Goal: Contribute content: Add original content to the website for others to see

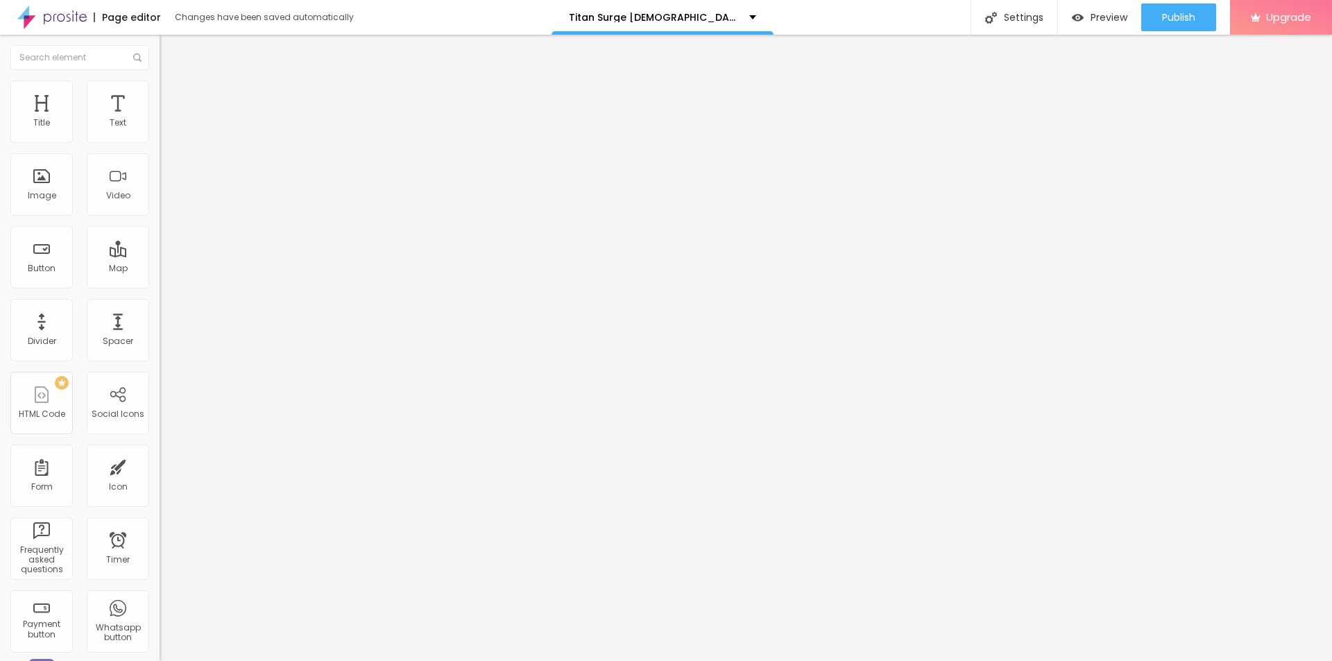
click at [160, 119] on span "Add image" at bounding box center [188, 114] width 57 height 12
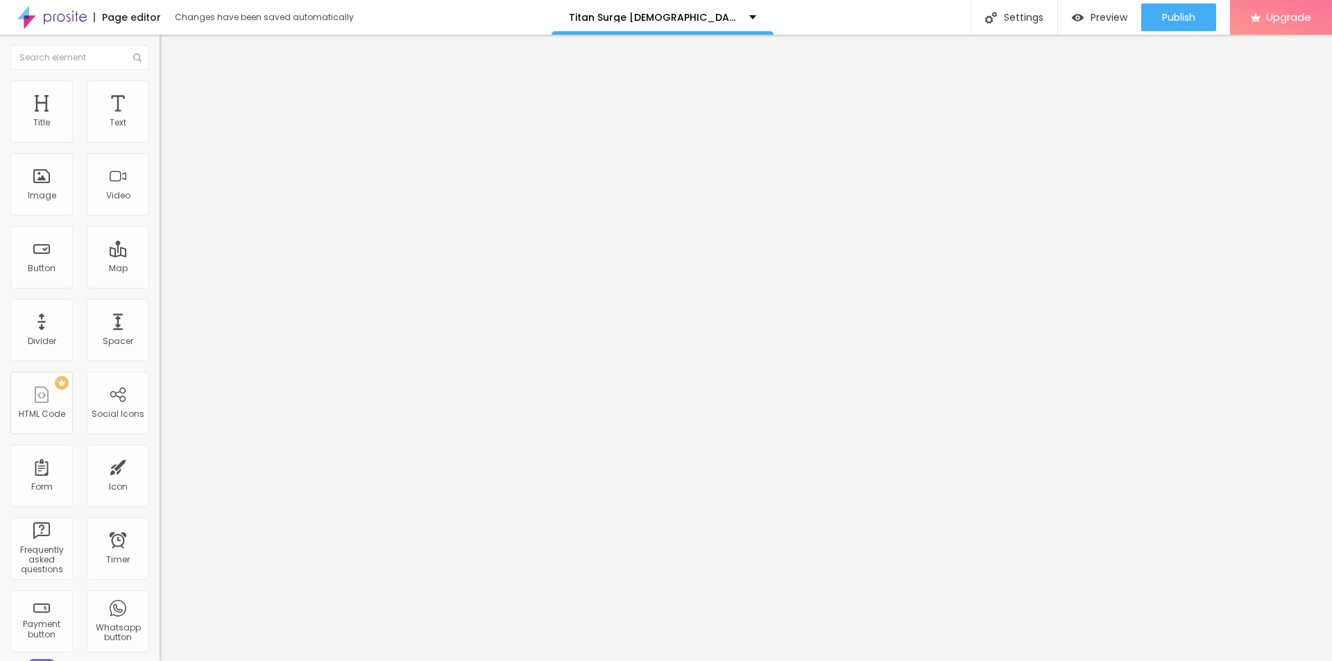
click at [160, 140] on input "text" at bounding box center [243, 133] width 167 height 14
paste input "Titan Surge [DEMOGRAPHIC_DATA][MEDICAL_DATA]"
type input "Titan Surge [DEMOGRAPHIC_DATA][MEDICAL_DATA]"
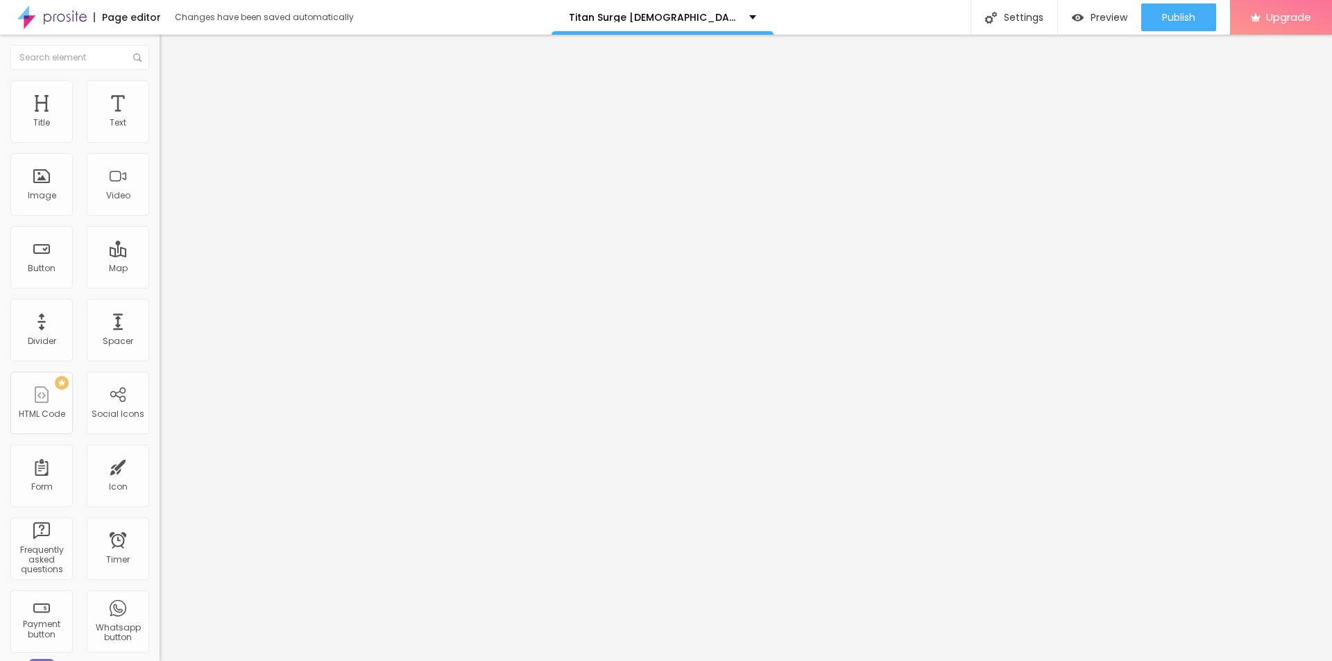
click at [160, 285] on input "https://" at bounding box center [243, 278] width 167 height 14
paste input "[DOMAIN_NAME][URL][DEMOGRAPHIC_DATA][MEDICAL_DATA]"
type input "[URL][DOMAIN_NAME][DEMOGRAPHIC_DATA][MEDICAL_DATA]"
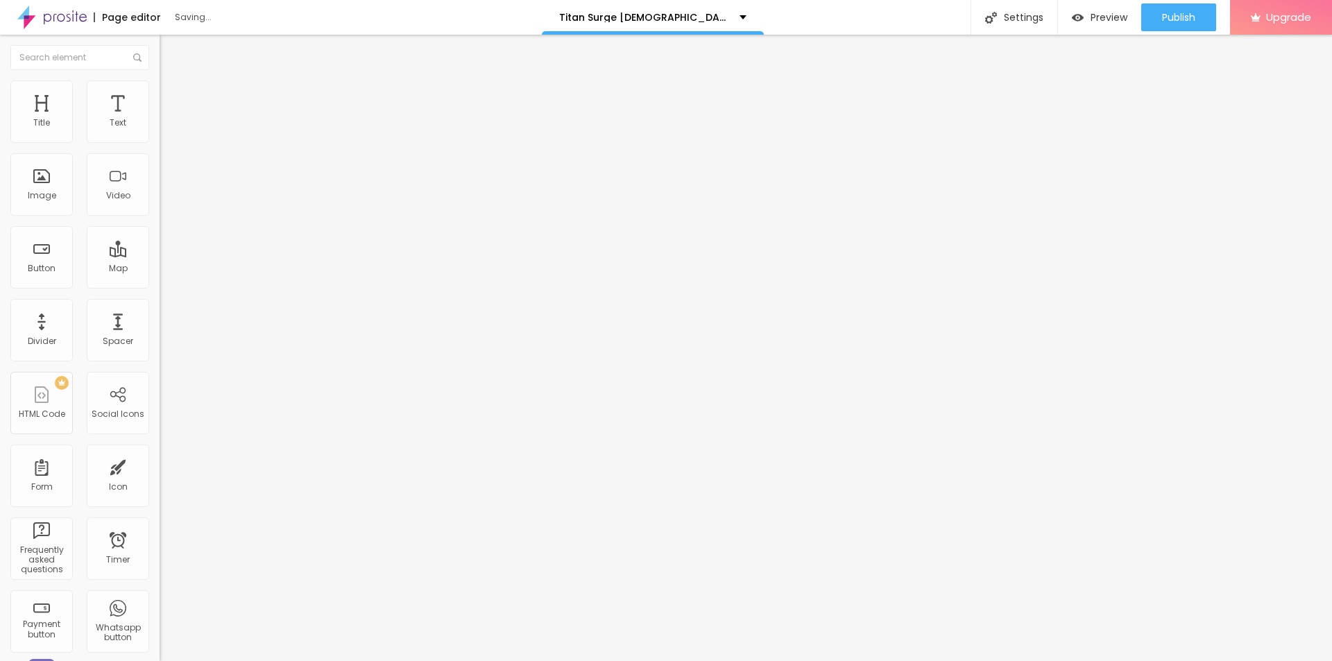
click at [160, 472] on div "Edit Image Content Style Advanced Change image Image description (Alt) Titan Su…" at bounding box center [240, 348] width 160 height 627
click at [160, 83] on img at bounding box center [166, 86] width 12 height 12
type input "95"
type input "90"
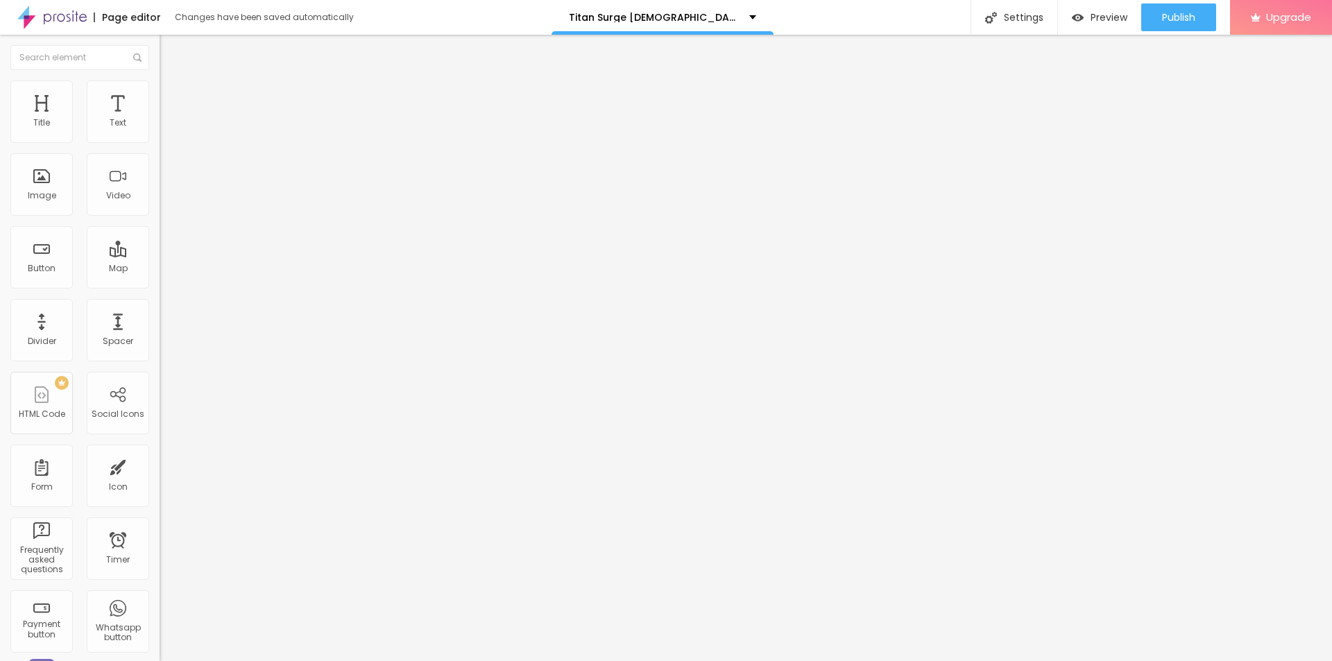
type input "90"
type input "85"
type input "80"
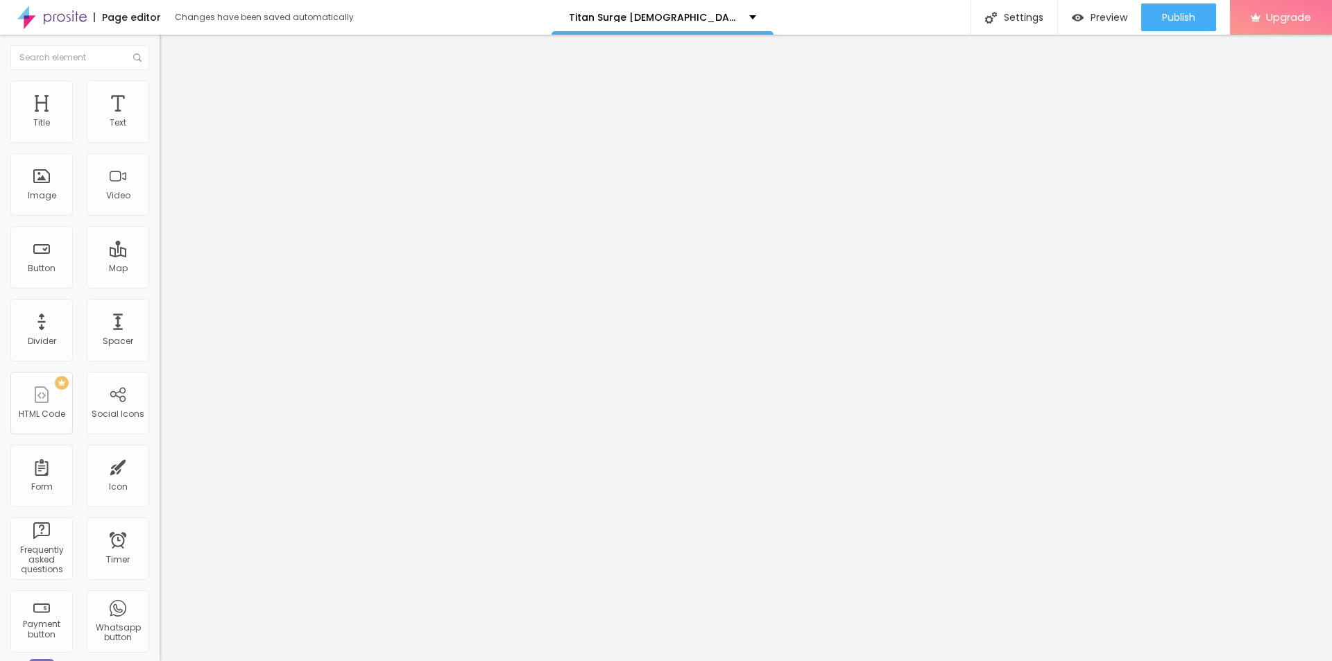
type input "75"
type input "70"
type input "65"
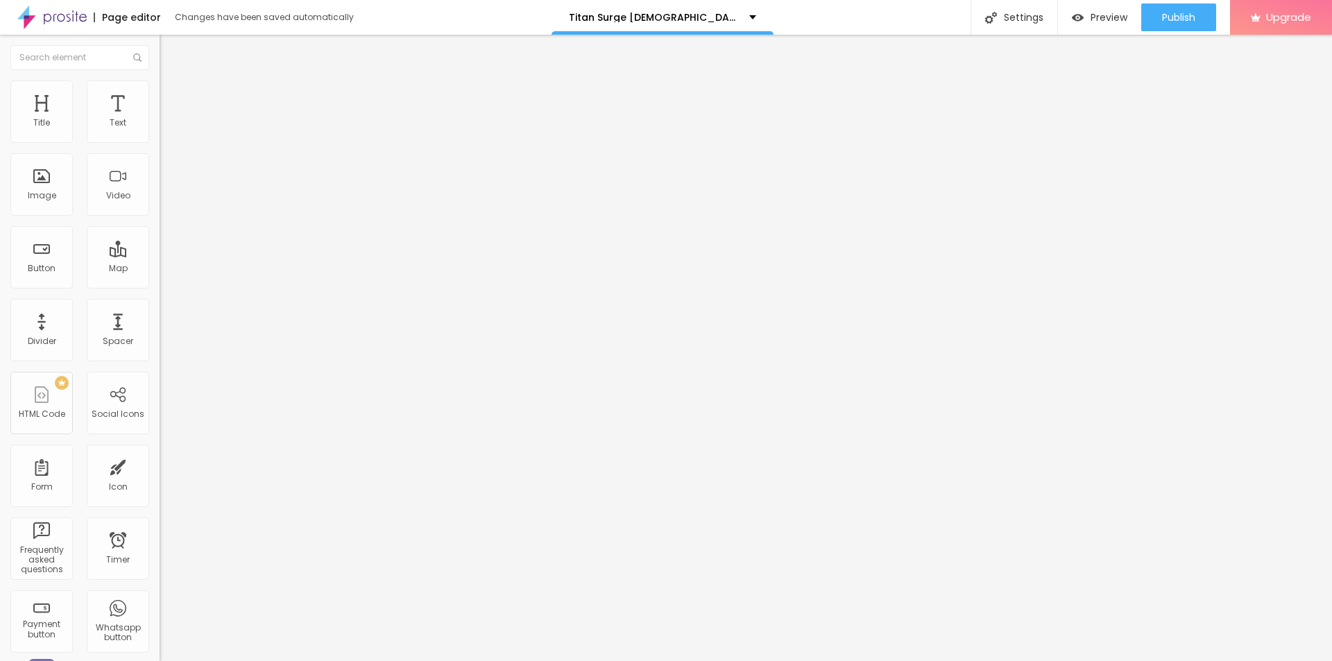
drag, startPoint x: 137, startPoint y: 148, endPoint x: 96, endPoint y: 144, distance: 41.8
type input "65"
click at [160, 142] on input "range" at bounding box center [205, 136] width 90 height 11
click at [167, 200] on icon "button" at bounding box center [170, 197] width 6 height 6
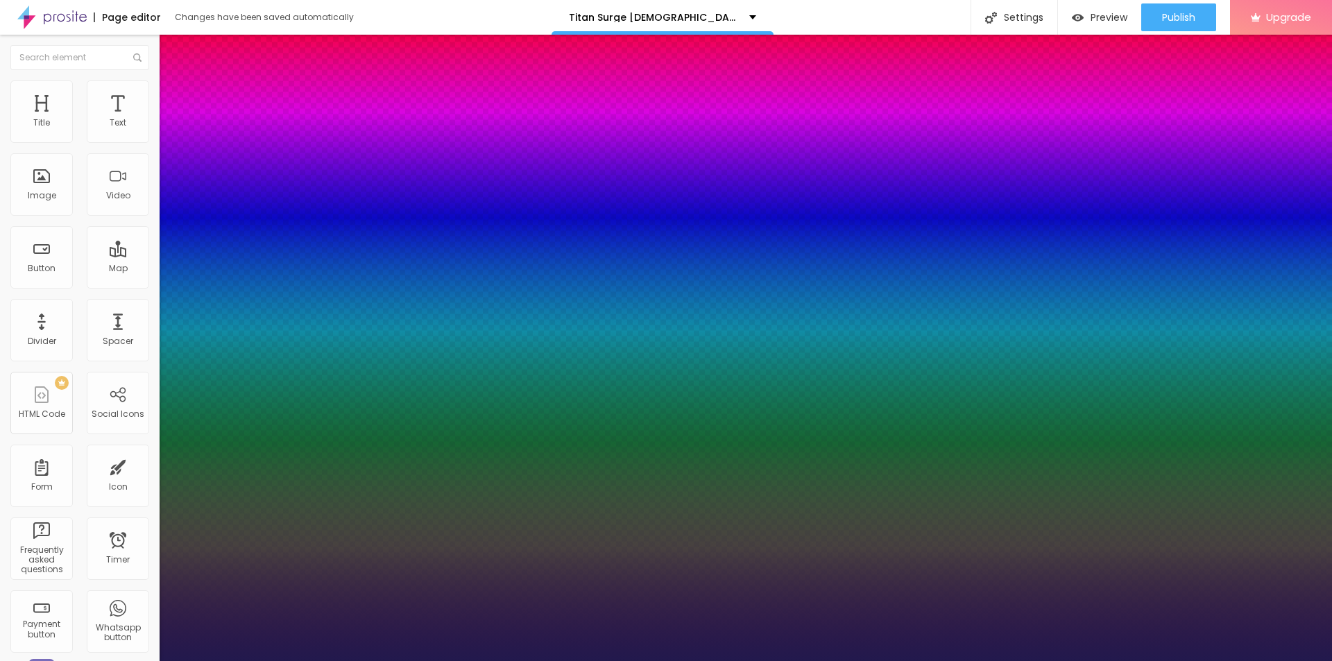
type input "1"
type input "26"
type input "1"
type input "27"
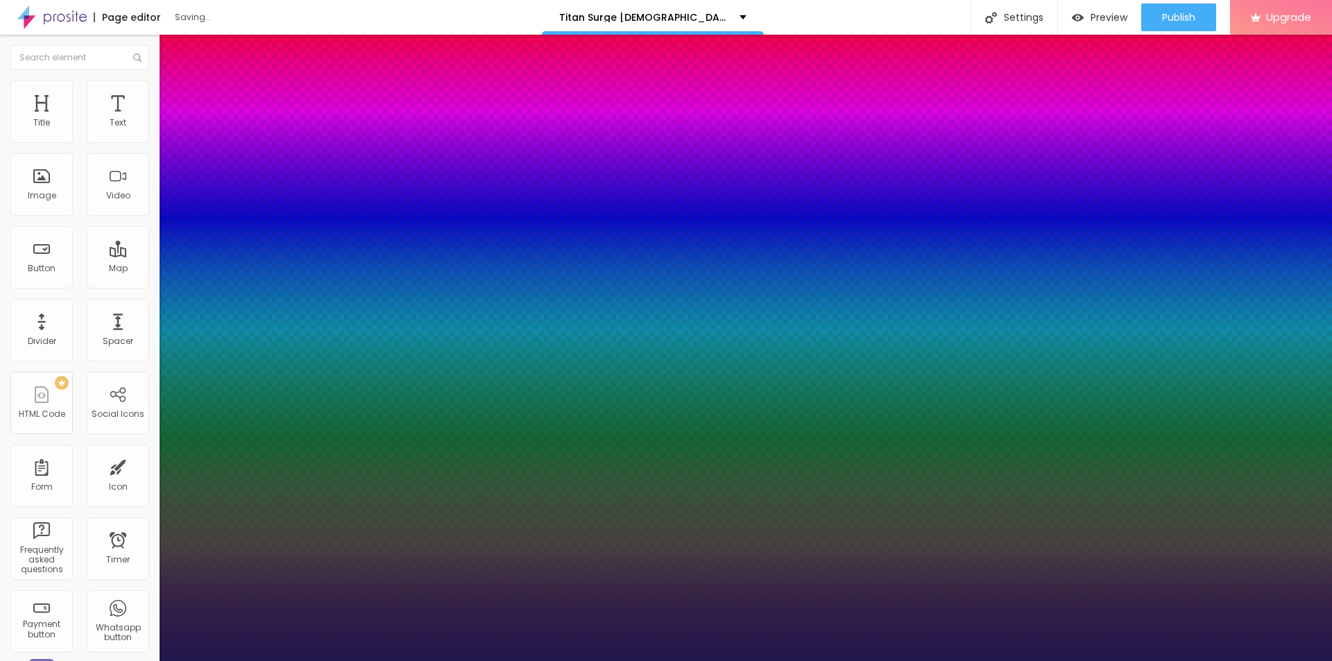
type input "27"
type input "1"
type input "28"
type input "1"
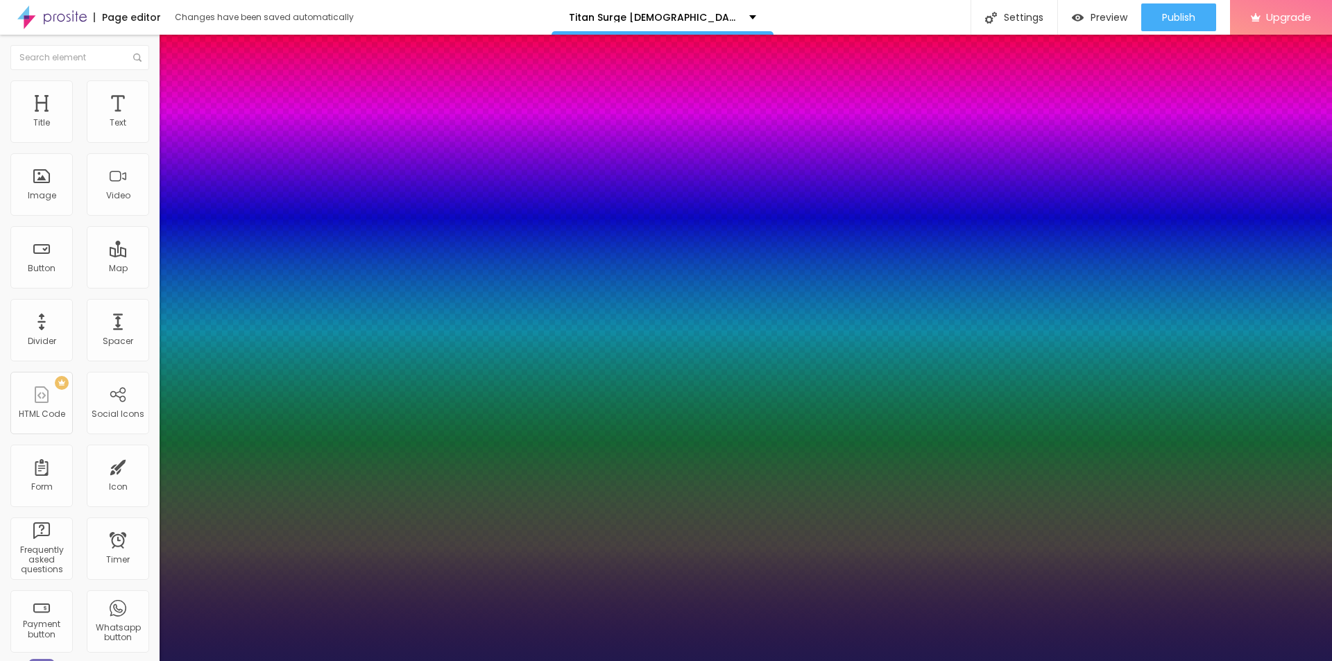
type input "30"
type input "1"
type input "33"
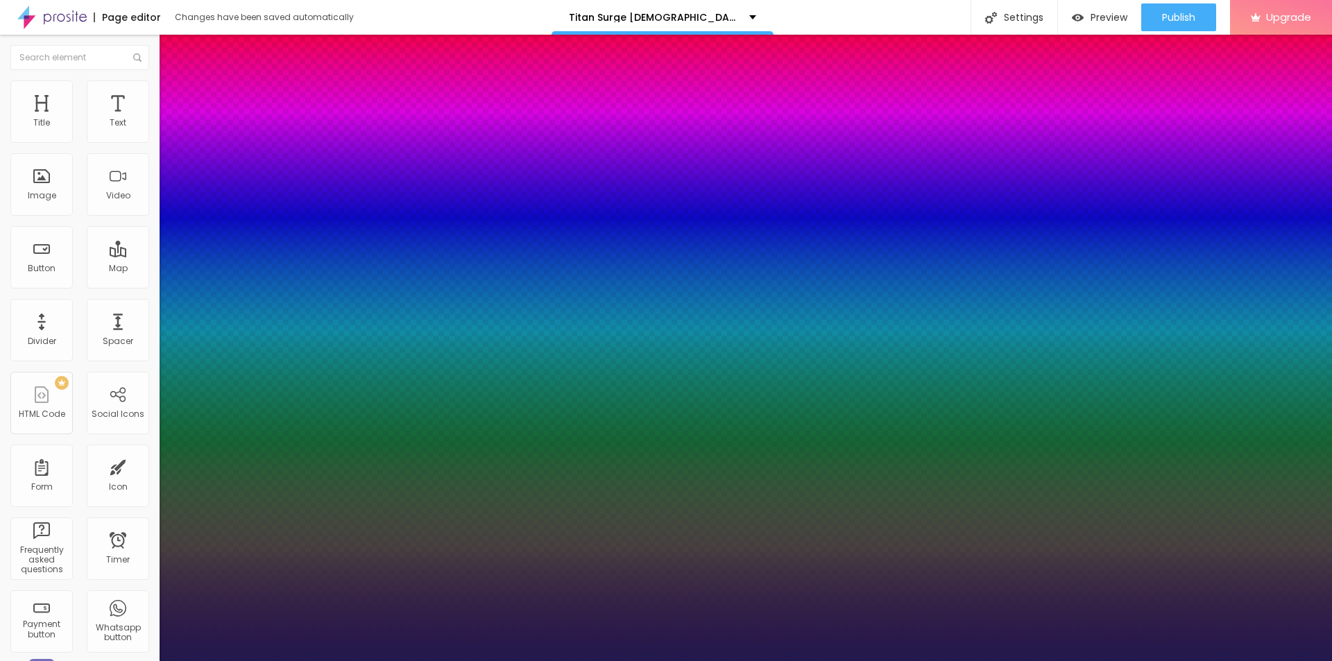
type input "1"
type input "32"
type input "1"
type input "31"
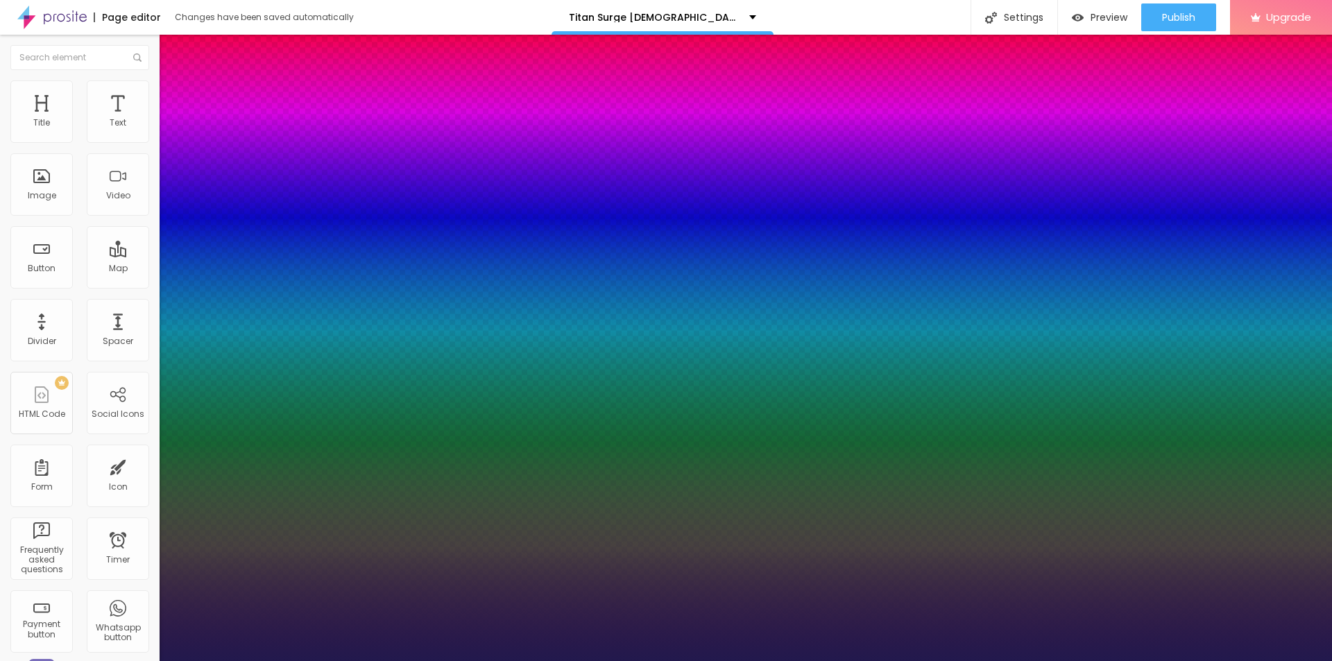
type input "31"
type input "1"
type input "29"
type input "1"
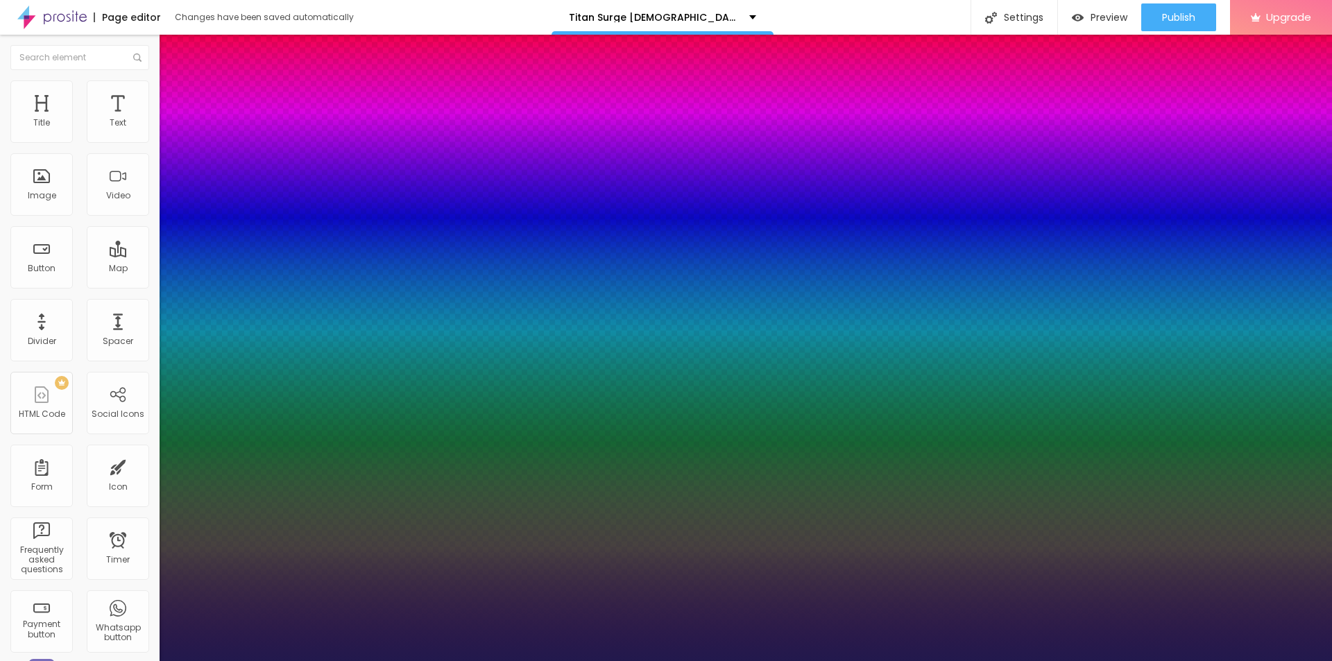
drag, startPoint x: 185, startPoint y: 391, endPoint x: 202, endPoint y: 394, distance: 17.7
type input "29"
type input "1"
click at [1088, 661] on div at bounding box center [666, 661] width 1332 height 0
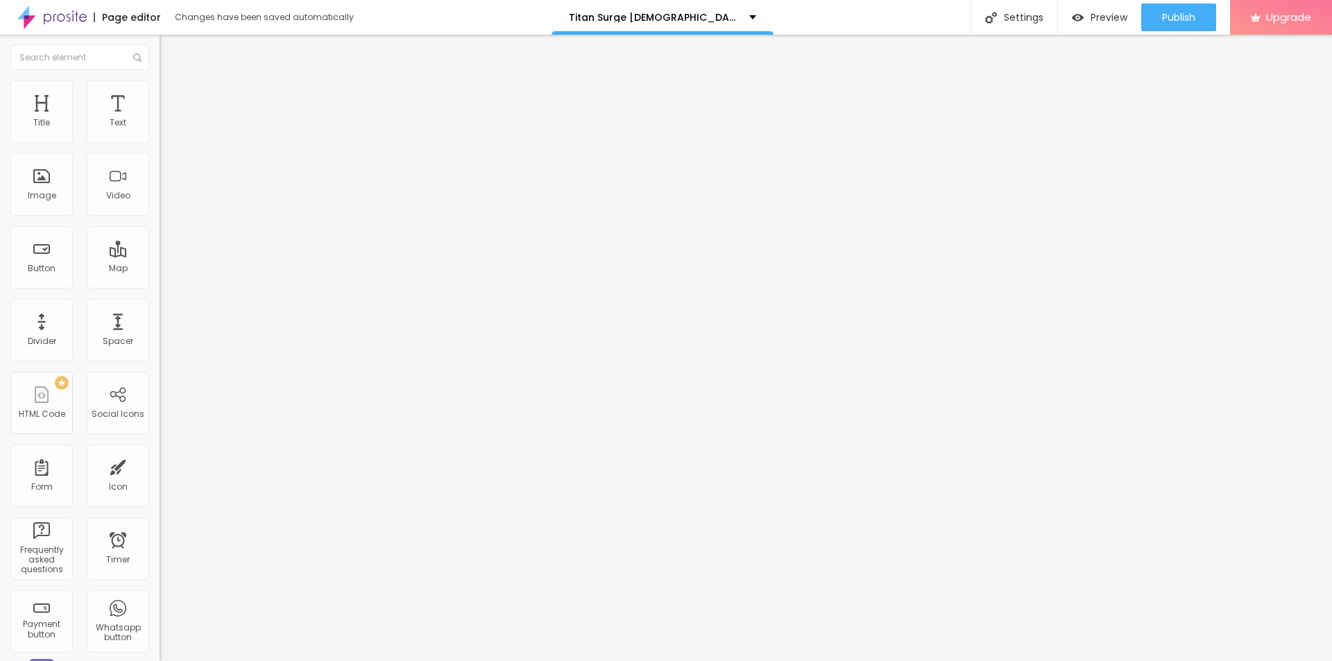
click at [160, 119] on span "Add image" at bounding box center [188, 114] width 57 height 12
drag, startPoint x: 175, startPoint y: 201, endPoint x: 189, endPoint y: 207, distance: 15.6
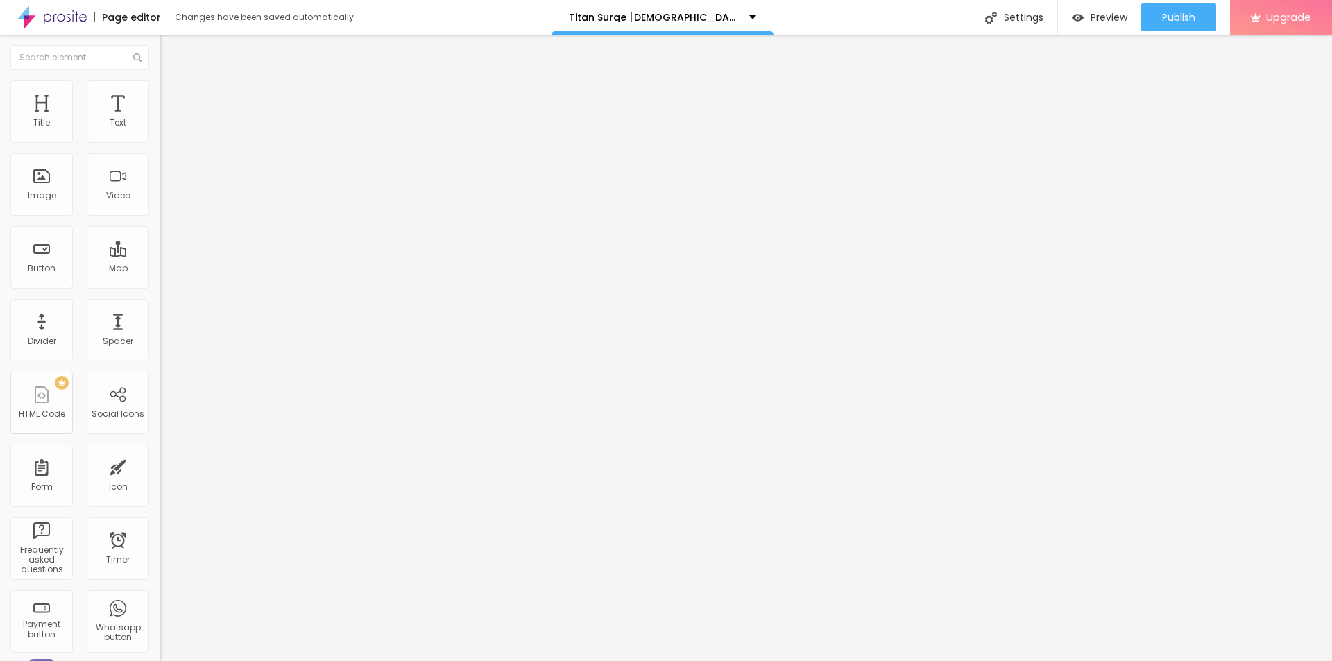
click at [160, 247] on div "Change image Image description (Alt) Align Aspect Ratio Original Cinema 16:9 De…" at bounding box center [240, 212] width 160 height 209
click at [160, 140] on input "text" at bounding box center [243, 133] width 167 height 14
paste input "Titan Surge [DEMOGRAPHIC_DATA][MEDICAL_DATA]"
type input "Titan Surge [DEMOGRAPHIC_DATA][MEDICAL_DATA]"
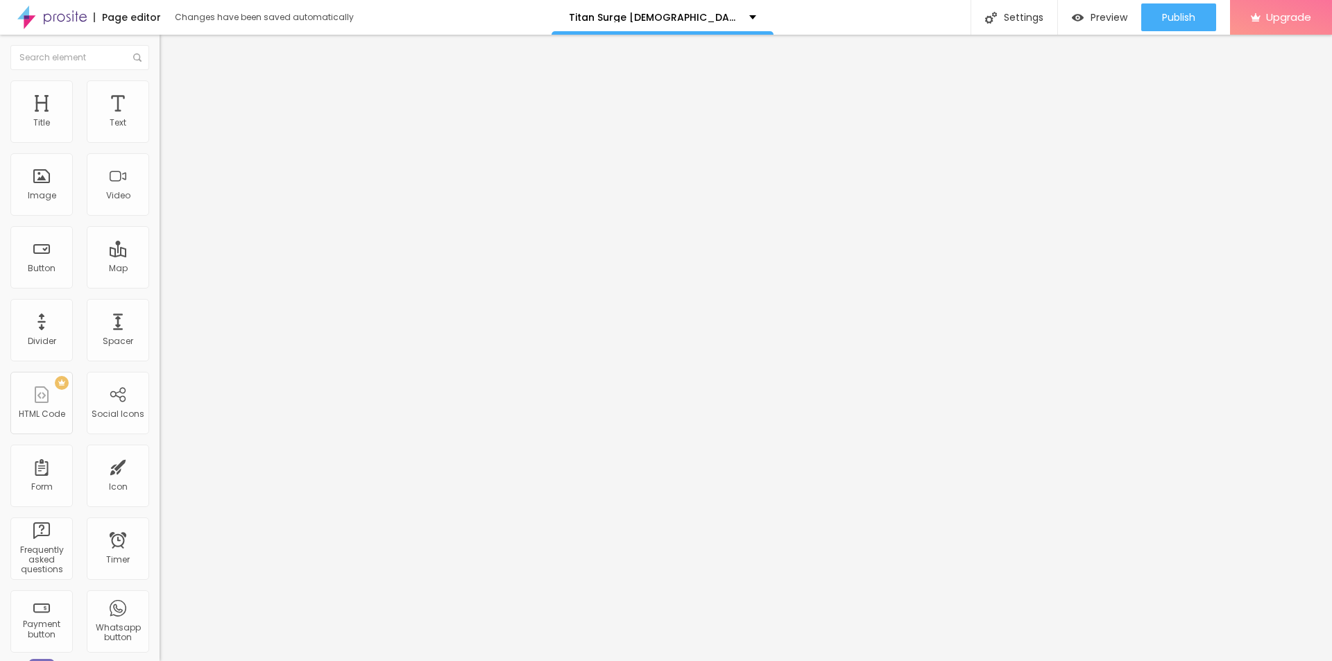
scroll to position [0, 0]
click at [160, 285] on input "https://" at bounding box center [243, 278] width 167 height 14
paste input "[DOMAIN_NAME][URL][DEMOGRAPHIC_DATA][MEDICAL_DATA]"
type input "[URL][DOMAIN_NAME][DEMOGRAPHIC_DATA][MEDICAL_DATA]"
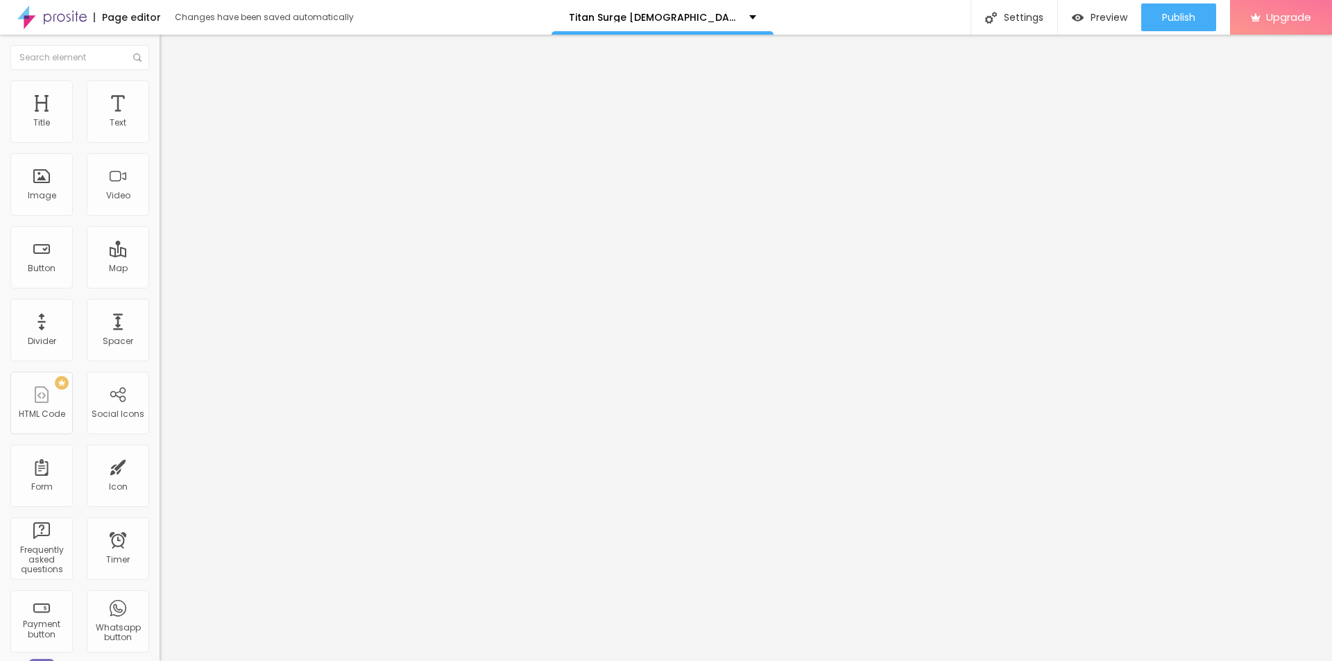
scroll to position [0, 0]
click at [160, 187] on img at bounding box center [165, 182] width 10 height 10
click at [160, 177] on div at bounding box center [240, 171] width 160 height 11
click at [160, 187] on img at bounding box center [165, 182] width 10 height 10
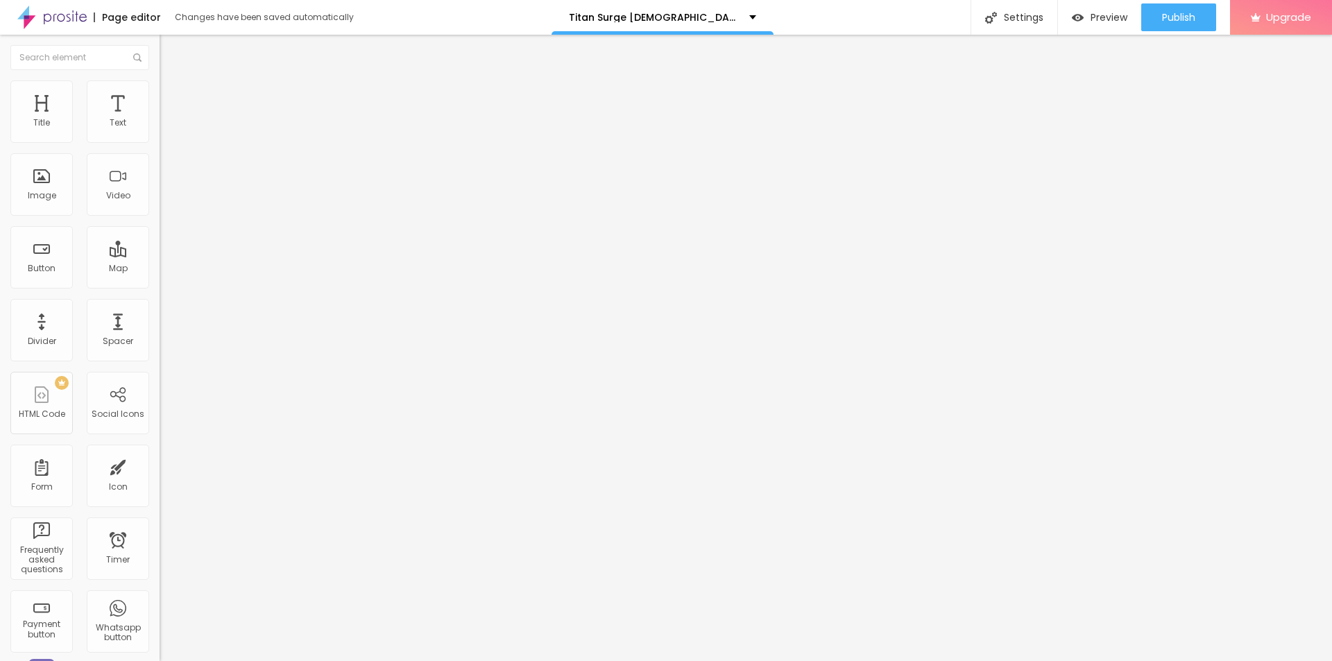
click at [160, 85] on img at bounding box center [166, 86] width 12 height 12
type input "95"
type input "90"
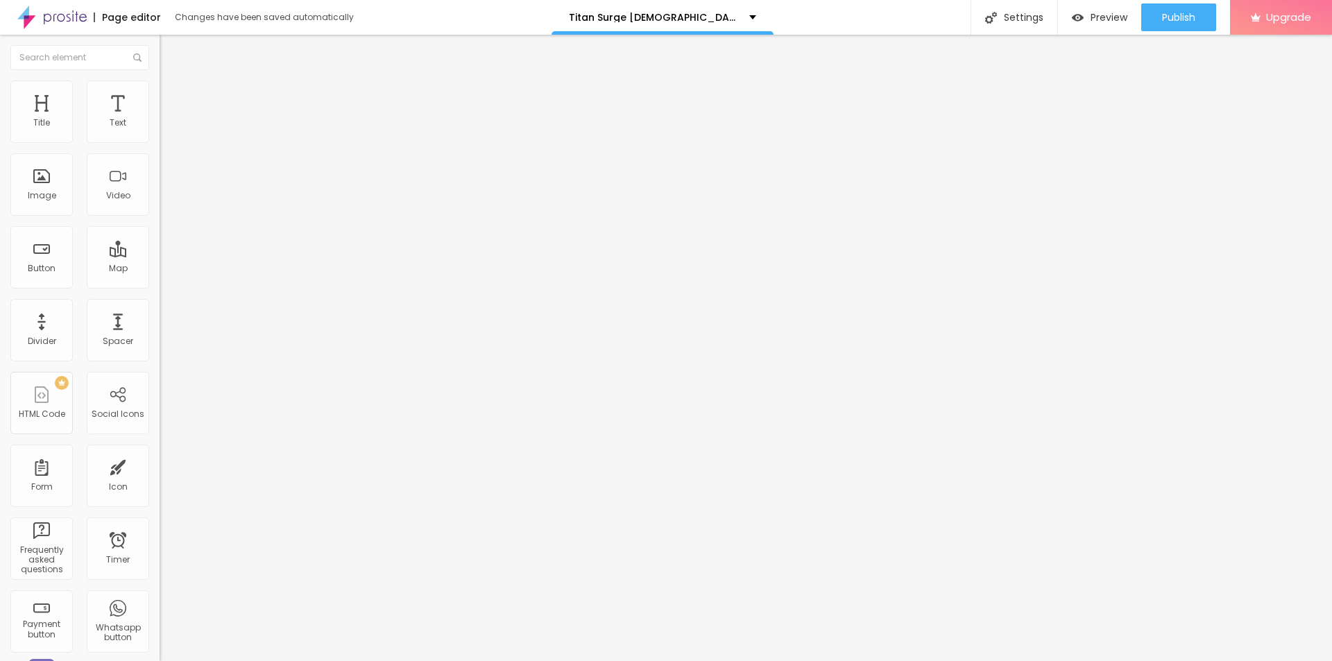
type input "85"
type input "80"
type input "75"
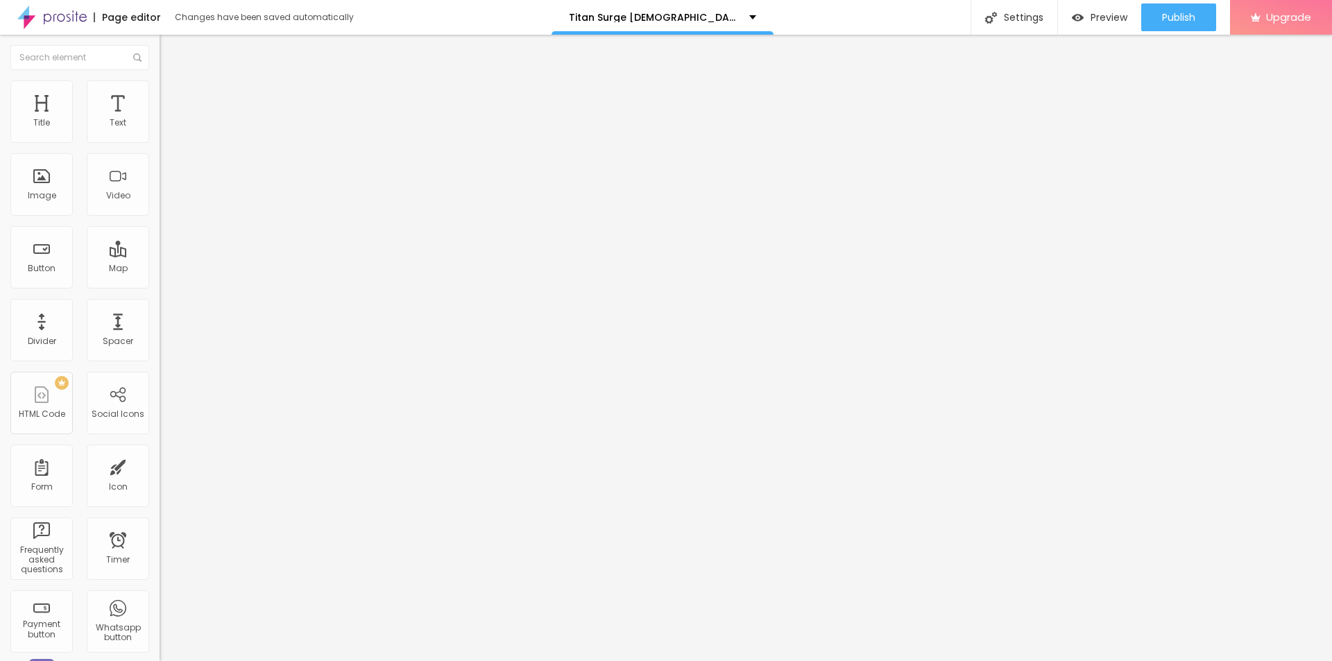
type input "75"
type input "70"
type input "65"
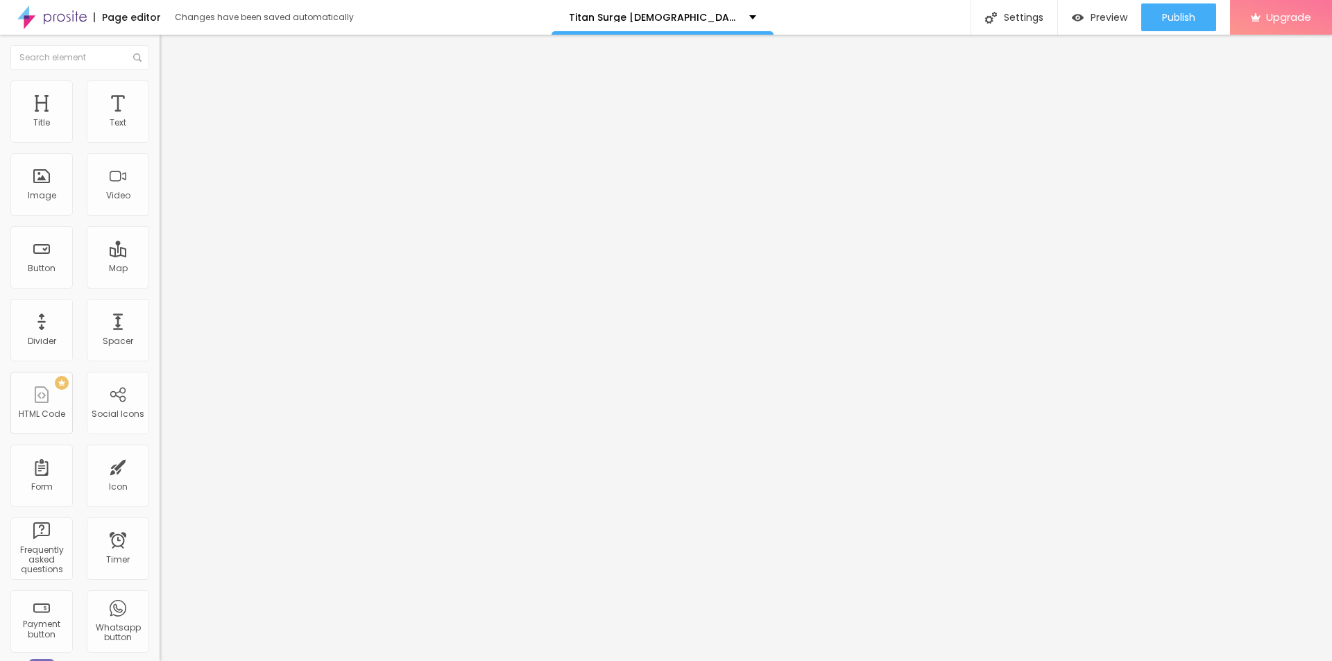
type input "60"
type input "55"
type input "50"
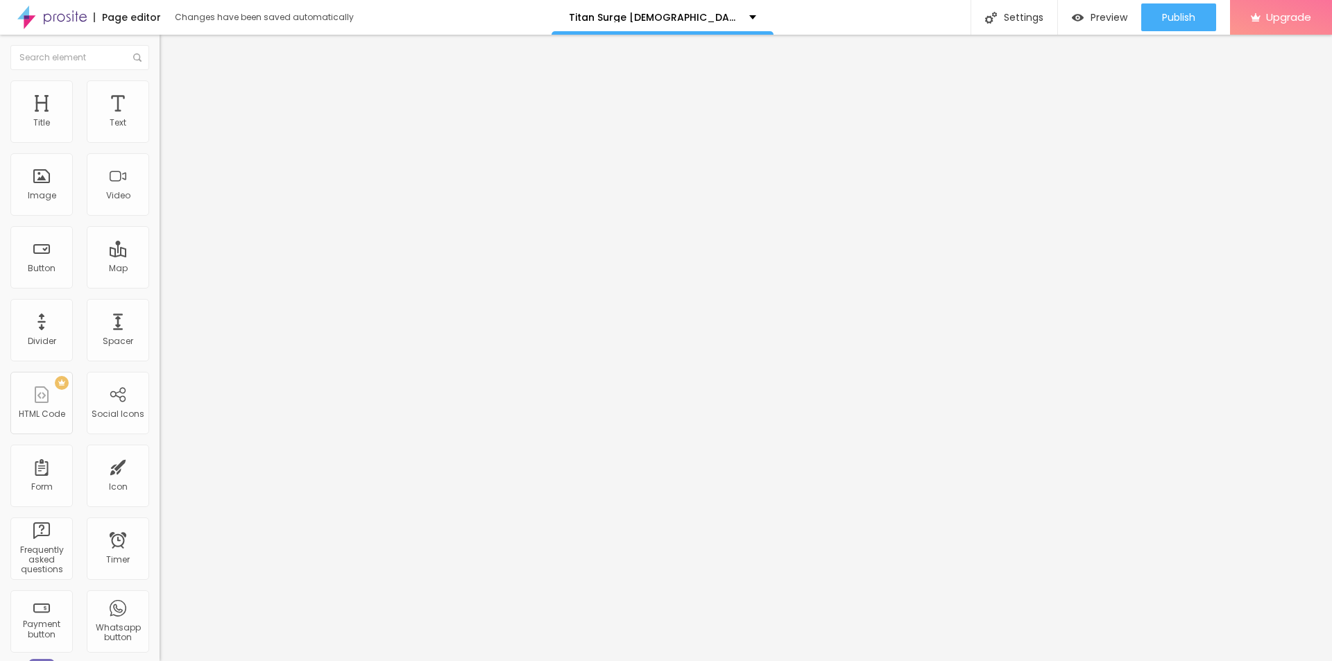
type input "50"
type input "45"
type input "40"
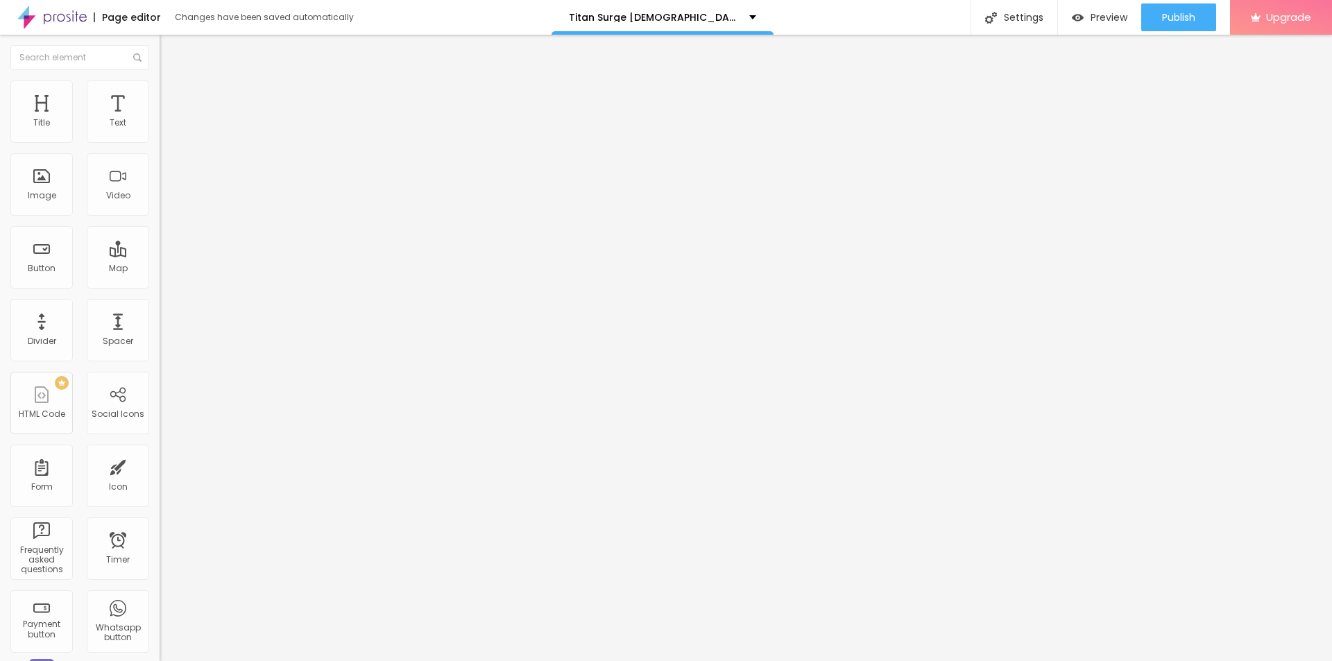
type input "35"
type input "30"
type input "25"
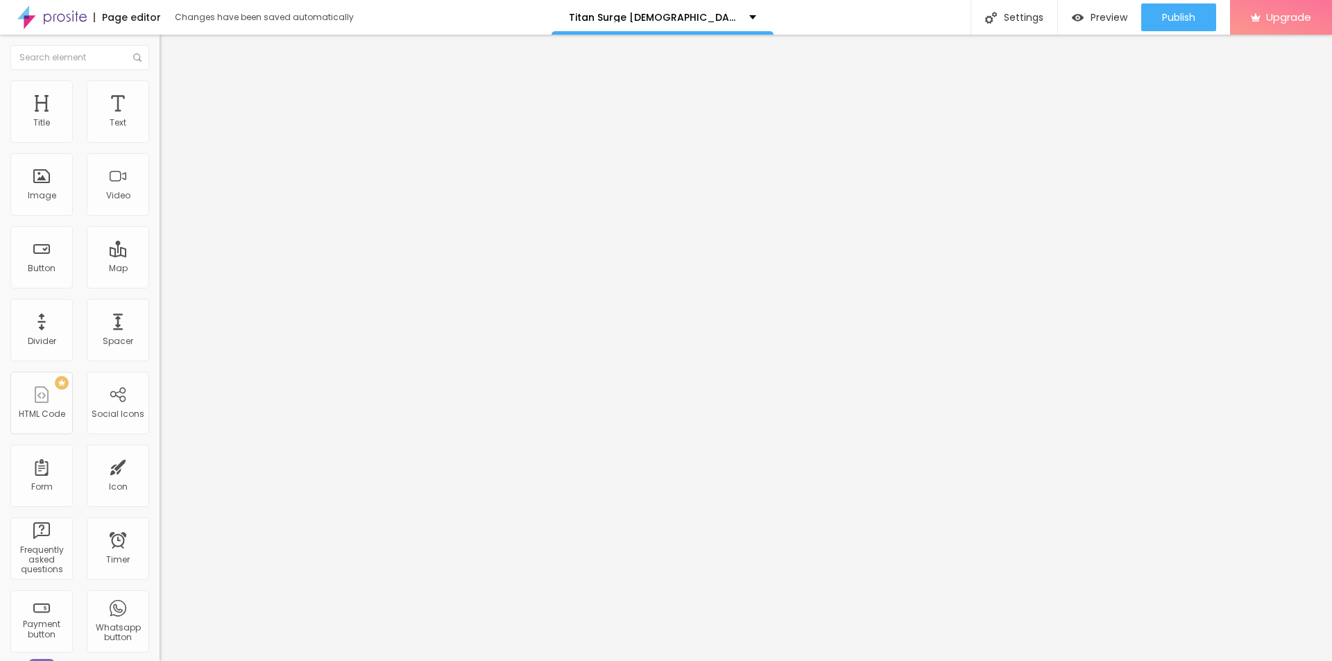
type input "25"
type input "20"
type input "25"
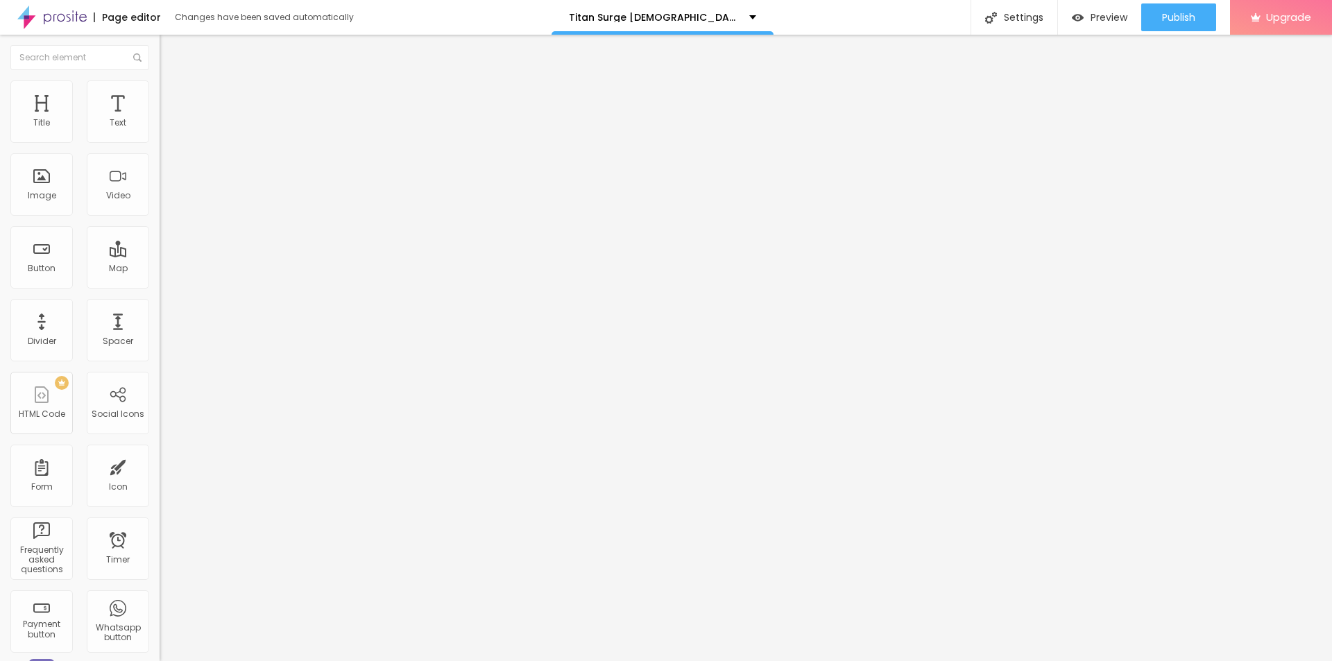
type input "30"
type input "35"
type input "40"
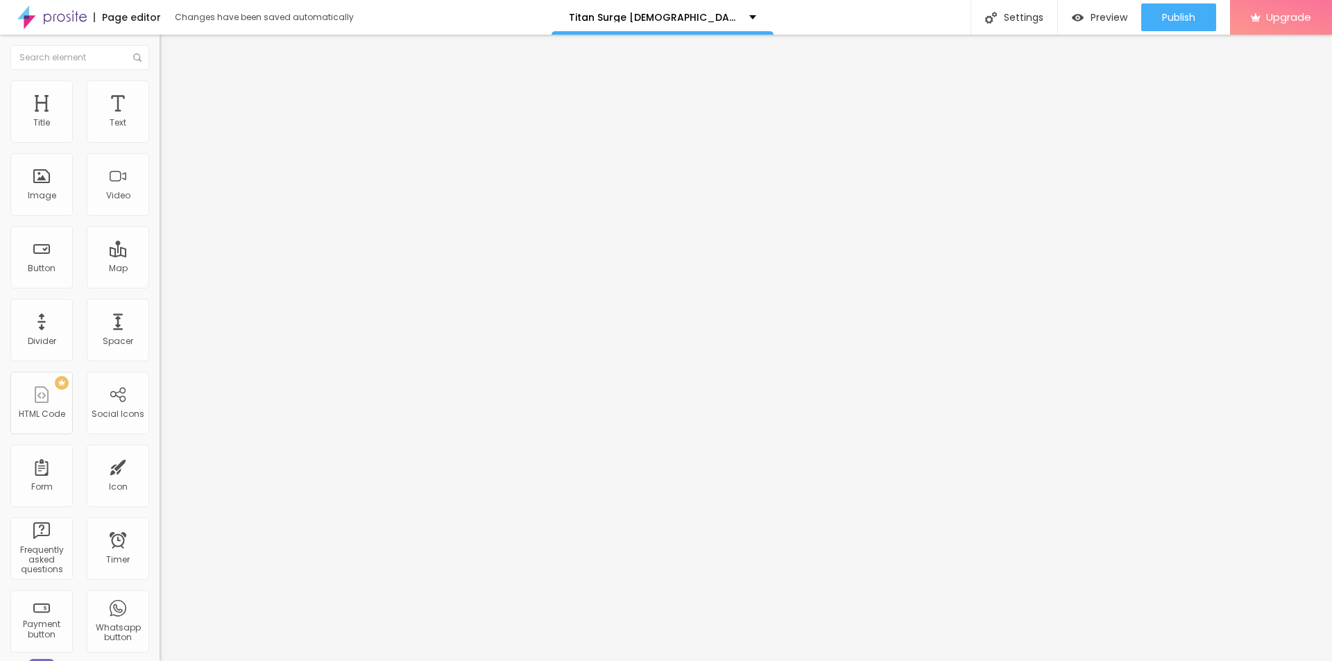
type input "40"
type input "45"
type input "50"
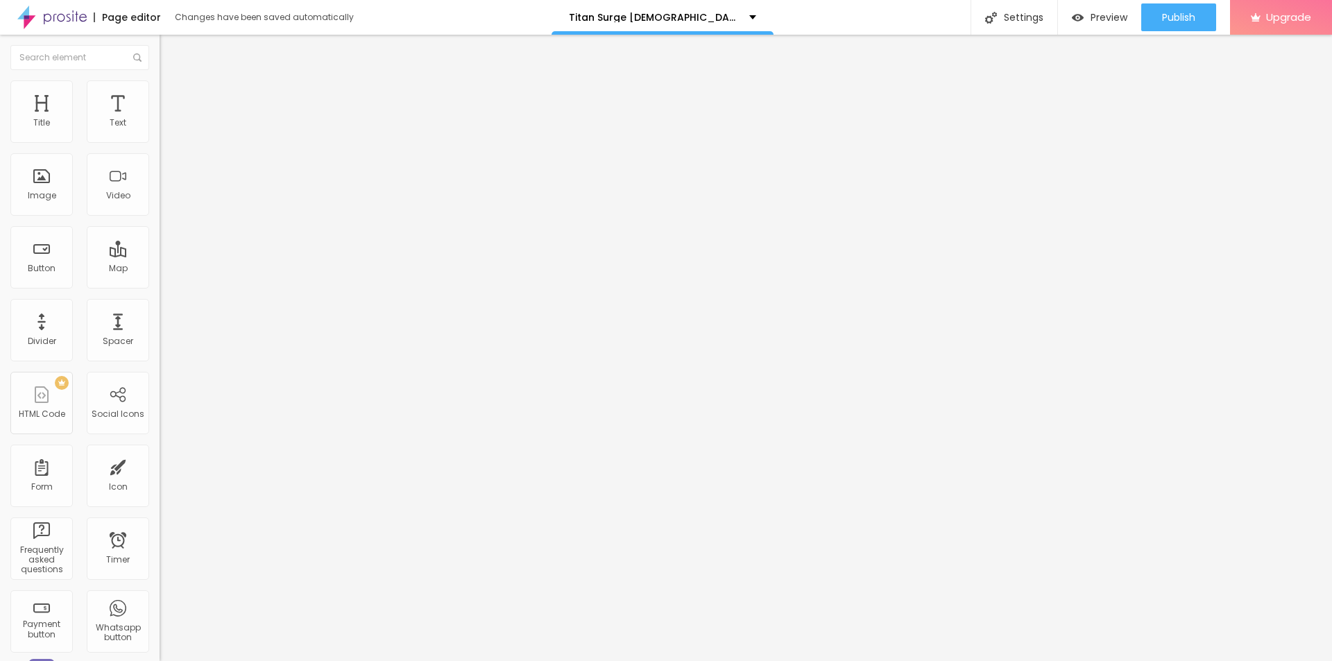
type input "55"
drag, startPoint x: 135, startPoint y: 149, endPoint x: 81, endPoint y: 161, distance: 55.6
type input "55"
click at [160, 142] on input "range" at bounding box center [205, 136] width 90 height 11
click at [160, 80] on li "Content" at bounding box center [240, 74] width 160 height 14
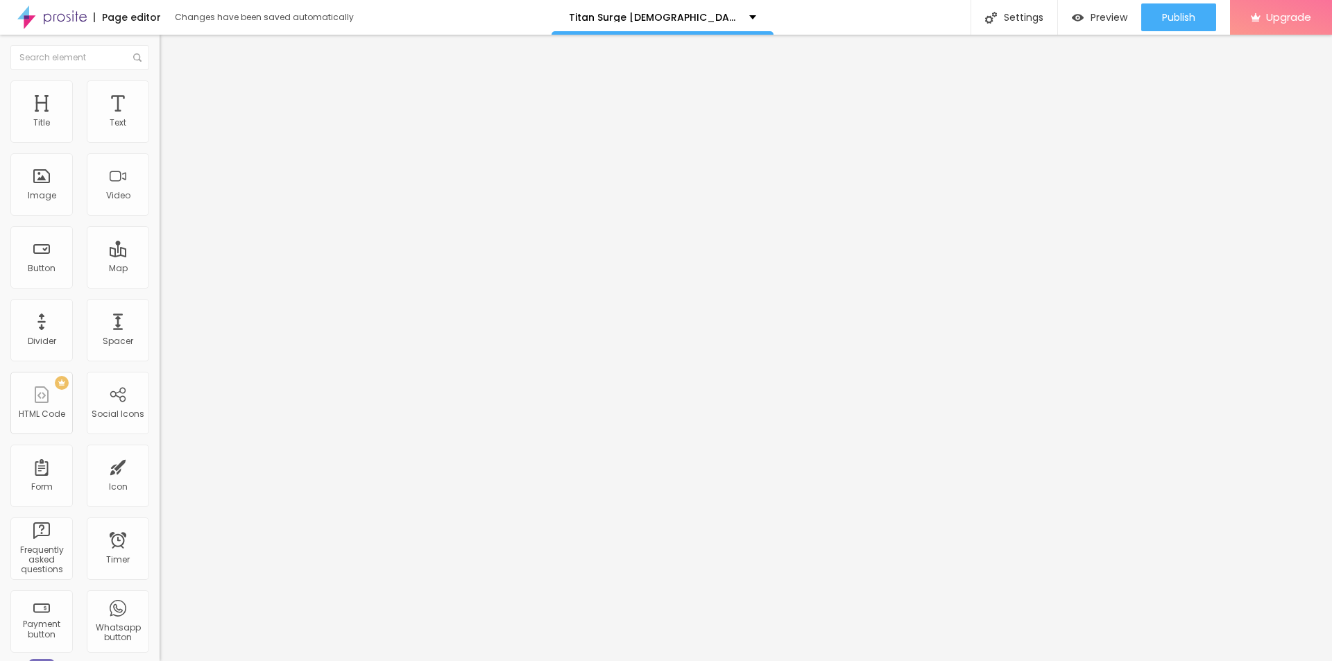
click at [160, 217] on span "Original" at bounding box center [176, 211] width 33 height 12
click at [160, 234] on span "Default" at bounding box center [175, 228] width 30 height 12
click at [160, 83] on img at bounding box center [166, 86] width 12 height 12
drag, startPoint x: 75, startPoint y: 145, endPoint x: 60, endPoint y: 143, distance: 15.4
click at [160, 143] on div "Size 55 px %" at bounding box center [240, 125] width 160 height 35
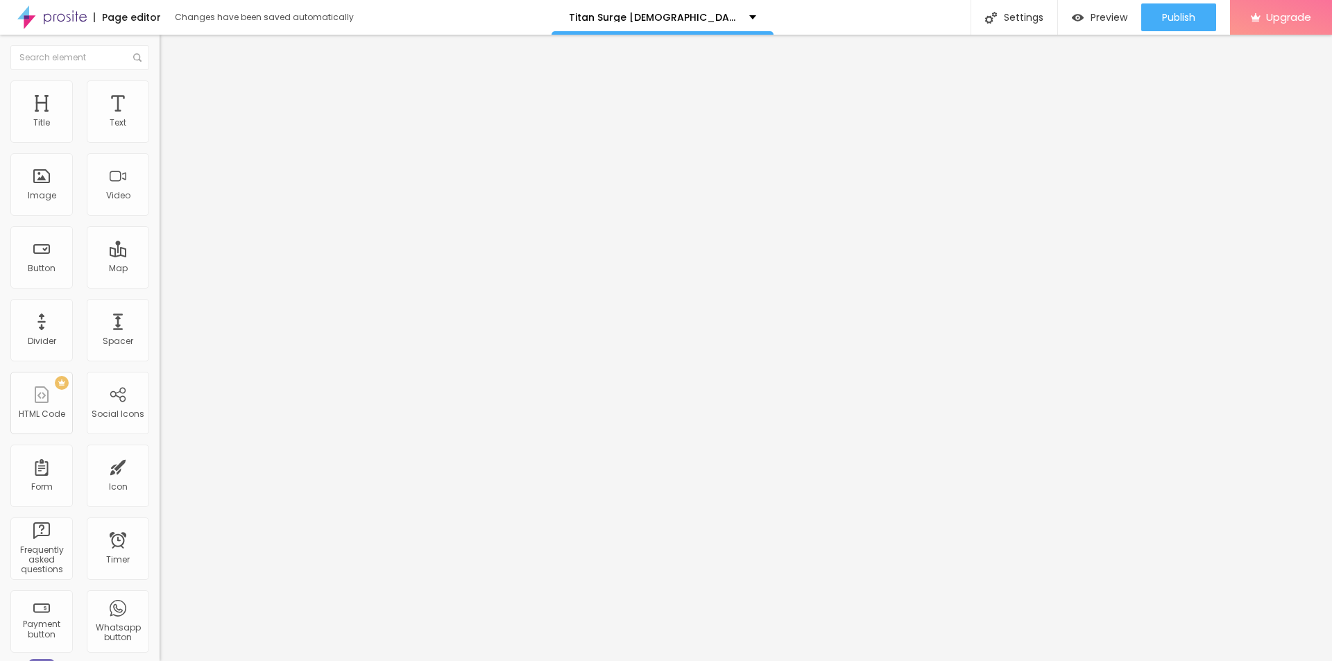
type input "50"
type input "45"
type input "40"
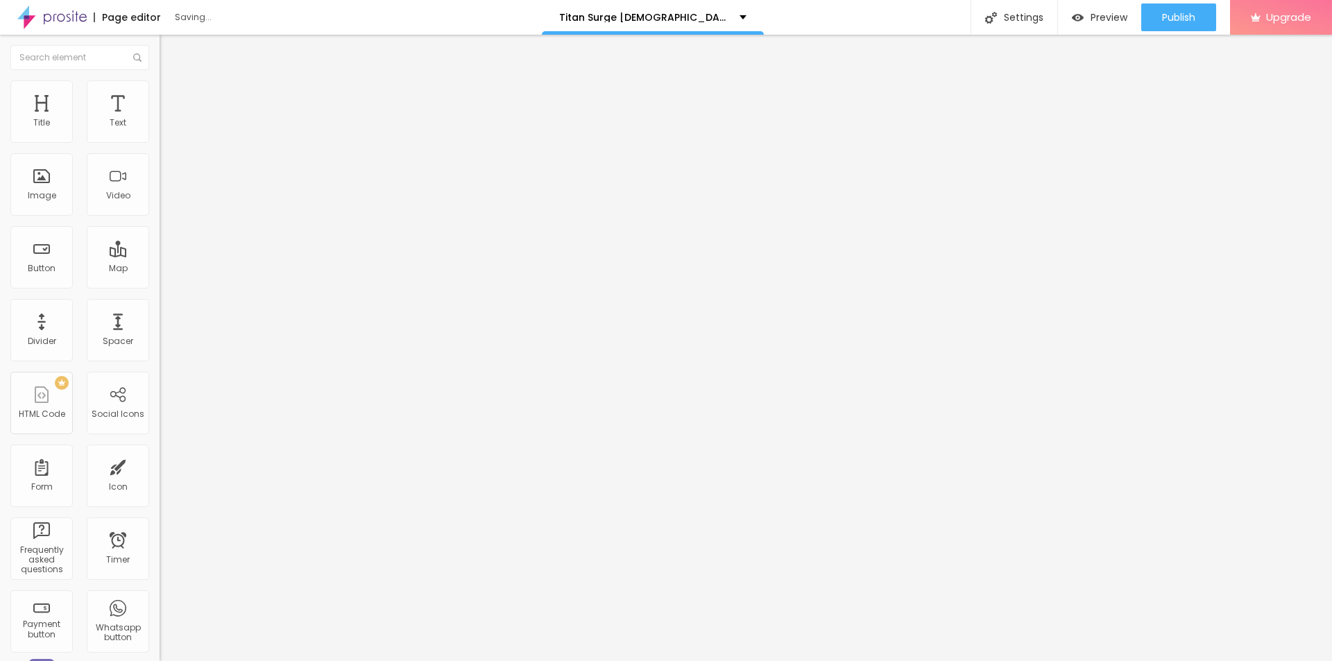
drag, startPoint x: 76, startPoint y: 149, endPoint x: 62, endPoint y: 148, distance: 14.6
type input "40"
click at [160, 142] on input "range" at bounding box center [205, 136] width 90 height 11
click at [160, 119] on span "Add image" at bounding box center [188, 114] width 57 height 12
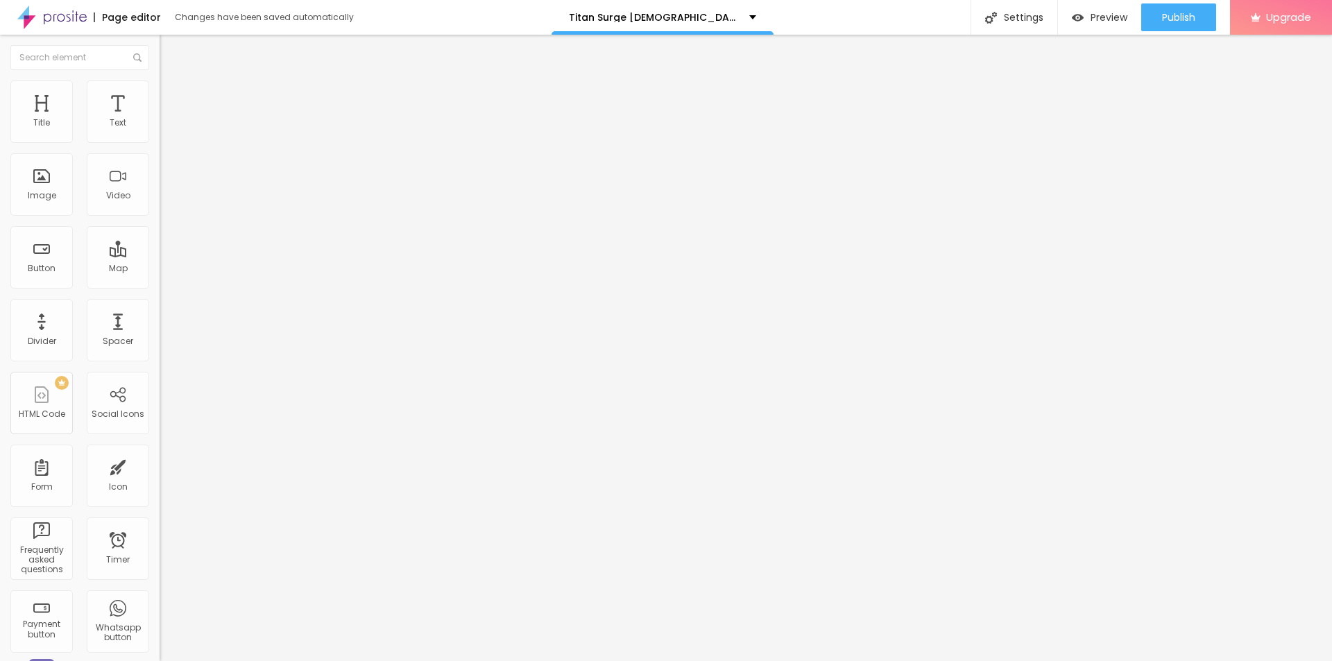
click at [160, 285] on input "https://" at bounding box center [243, 278] width 167 height 14
paste input "[DOMAIN_NAME][URL][DEMOGRAPHIC_DATA][MEDICAL_DATA]"
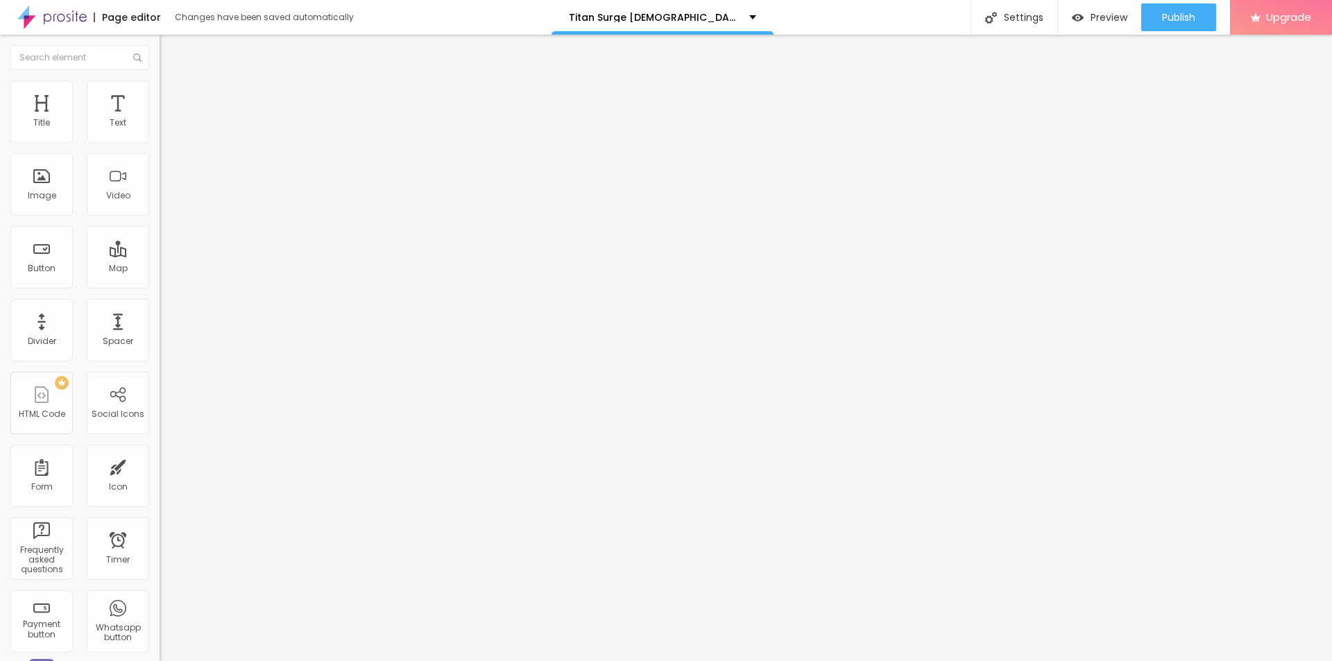
type input "[URL][DOMAIN_NAME][DEMOGRAPHIC_DATA][MEDICAL_DATA]"
click at [160, 140] on input "text" at bounding box center [243, 133] width 167 height 14
paste input "Titan Surge [DEMOGRAPHIC_DATA][MEDICAL_DATA]"
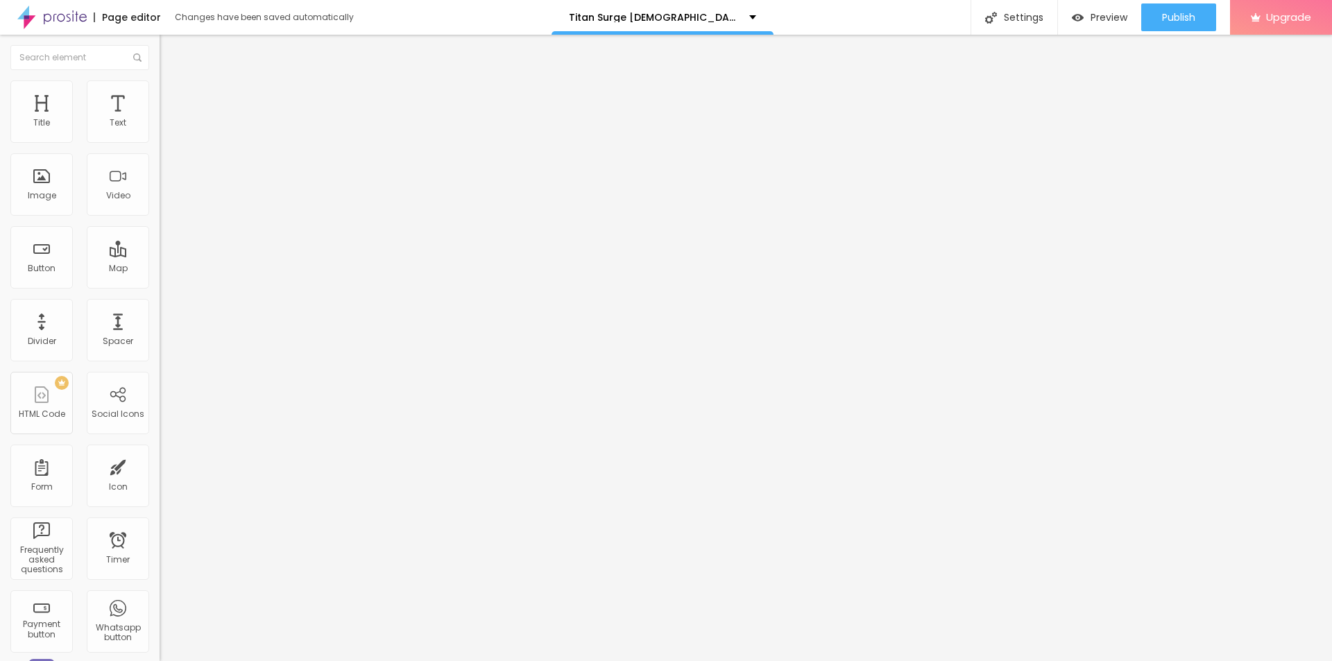
type input "Titan Surge [DEMOGRAPHIC_DATA][MEDICAL_DATA]"
click at [160, 85] on ul "Content Style Advanced" at bounding box center [240, 88] width 160 height 42
click at [160, 85] on img at bounding box center [166, 86] width 12 height 12
click at [160, 144] on div at bounding box center [240, 137] width 160 height 12
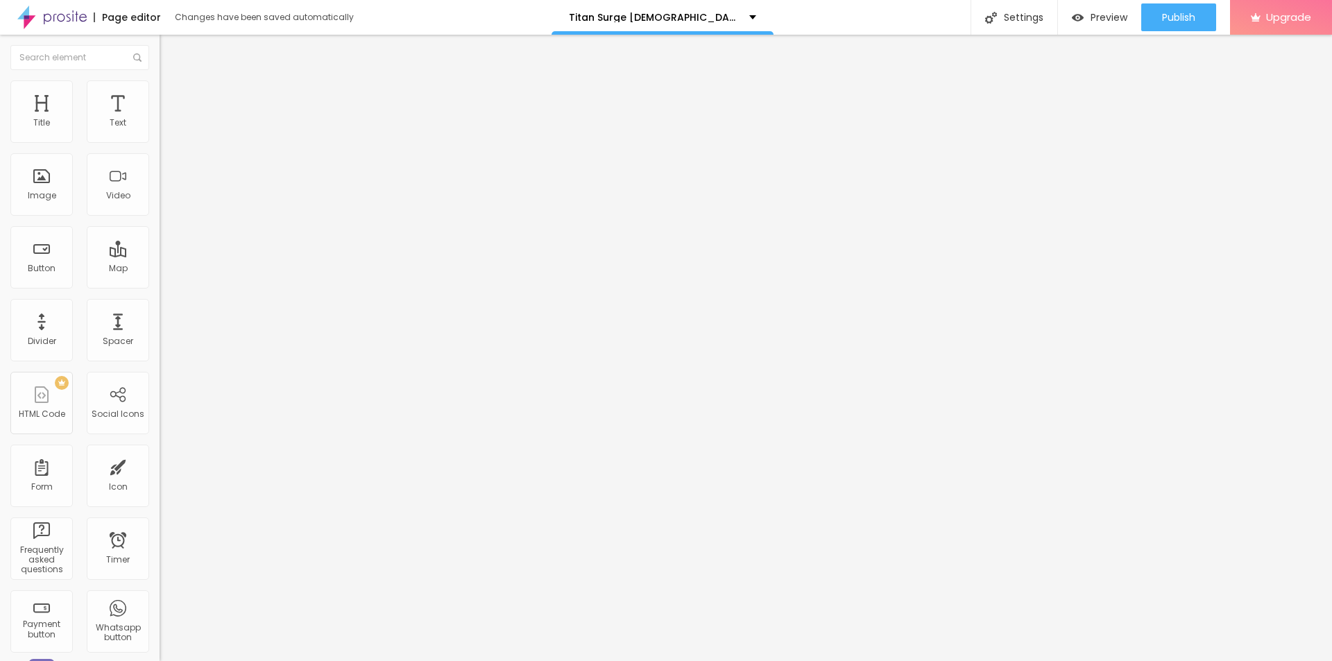
type input "90"
type input "85"
type input "80"
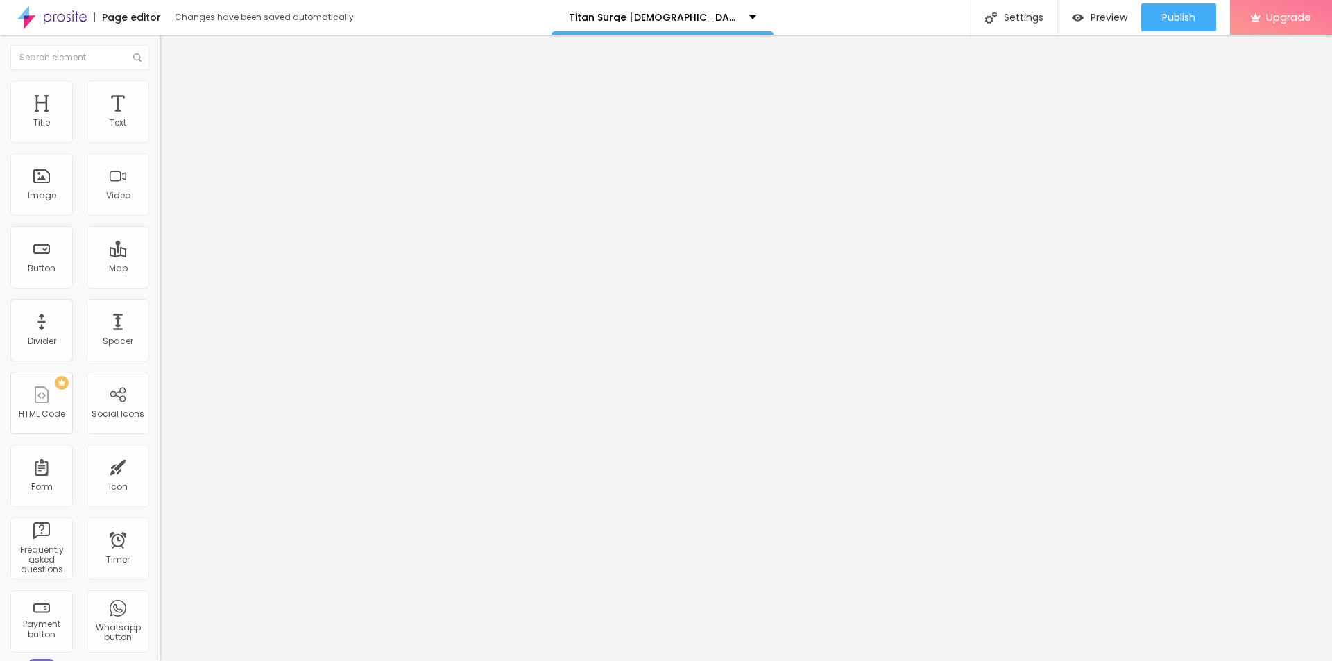
type input "80"
type input "75"
type input "70"
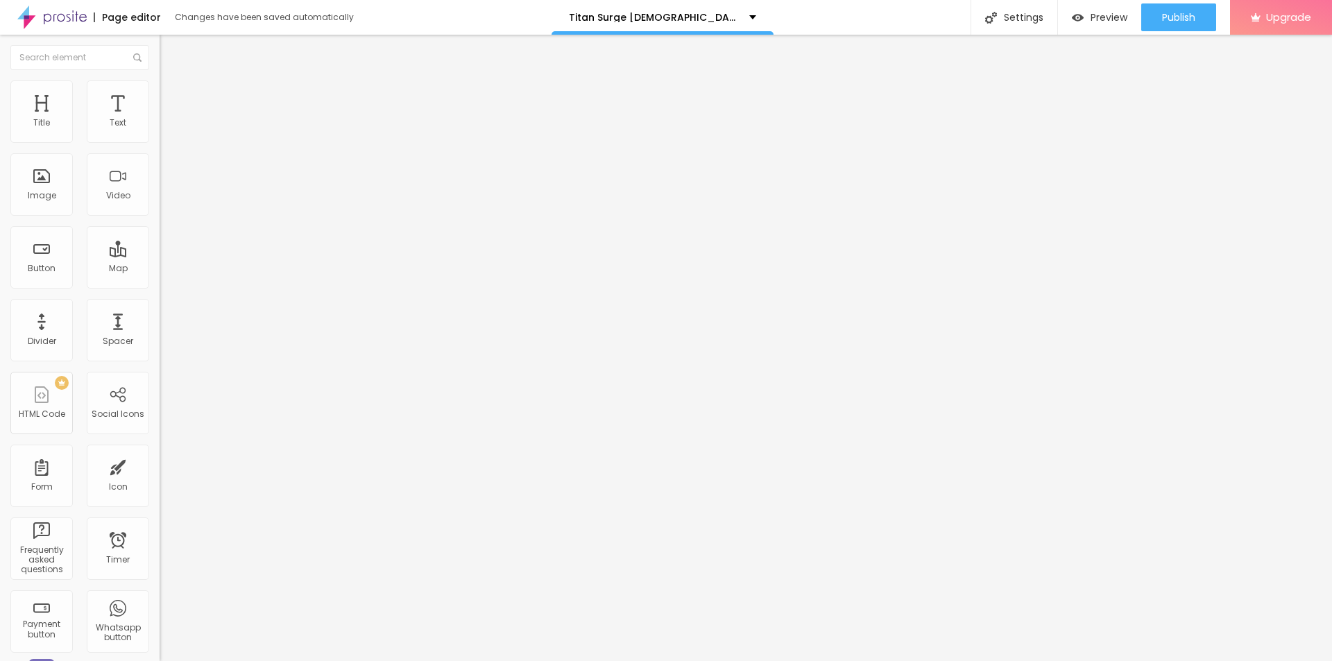
type input "65"
type input "60"
drag, startPoint x: 133, startPoint y: 146, endPoint x: 85, endPoint y: 144, distance: 48.0
type input "60"
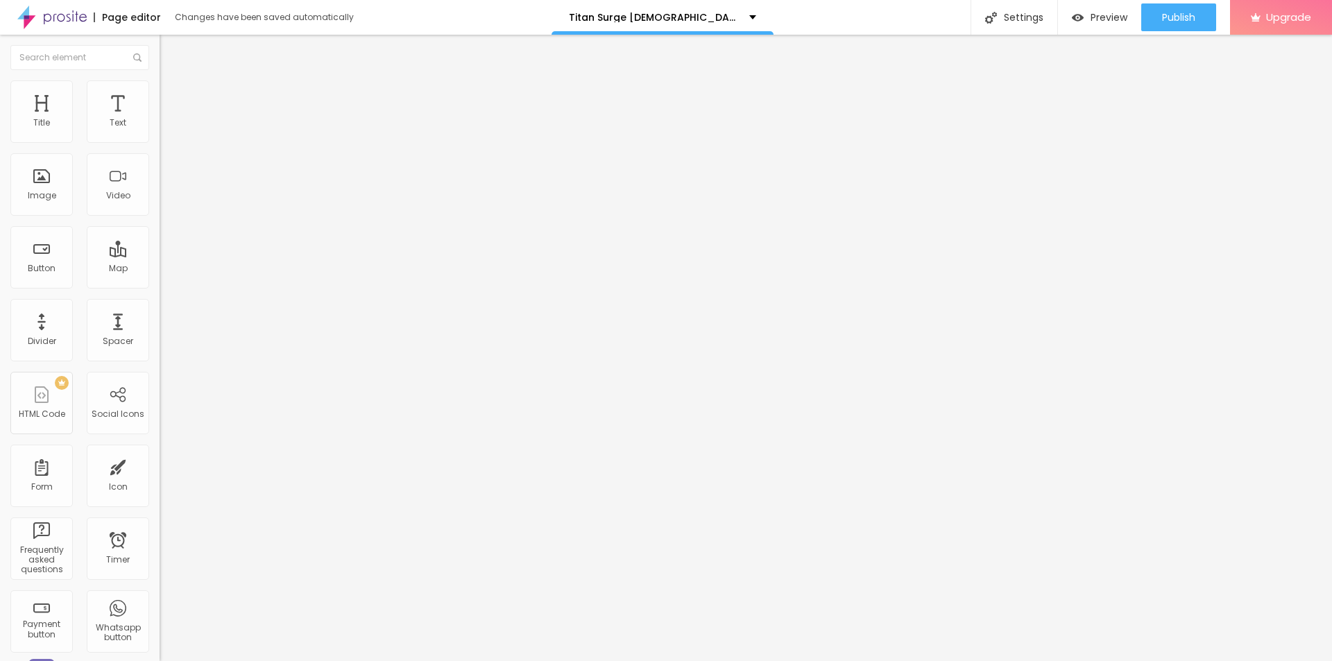
click at [160, 142] on input "range" at bounding box center [205, 136] width 90 height 11
click at [1178, 13] on span "Publish" at bounding box center [1178, 17] width 33 height 11
click at [1099, 93] on link "View page" at bounding box center [1138, 96] width 125 height 9
